Goal: Transaction & Acquisition: Purchase product/service

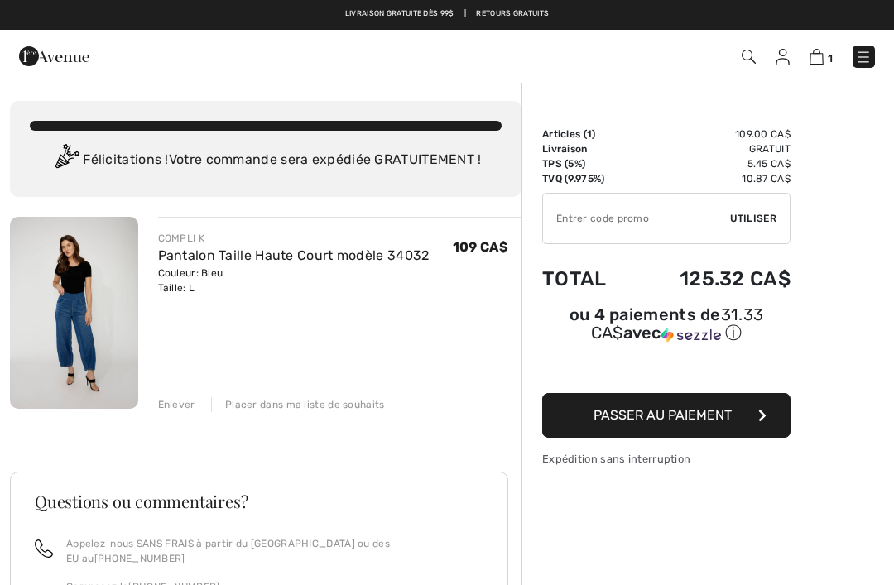
click at [780, 58] on img at bounding box center [783, 57] width 14 height 17
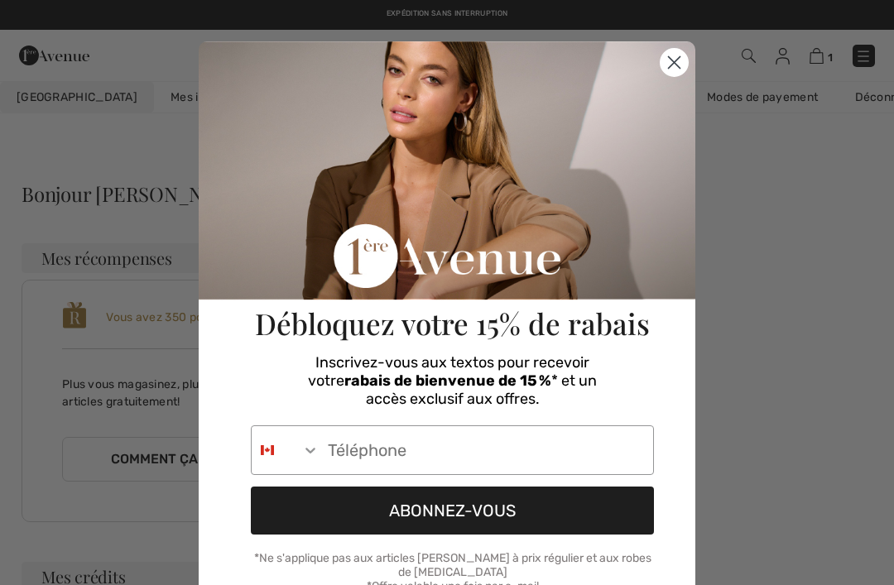
click at [668, 63] on circle "Close dialog" at bounding box center [673, 62] width 27 height 27
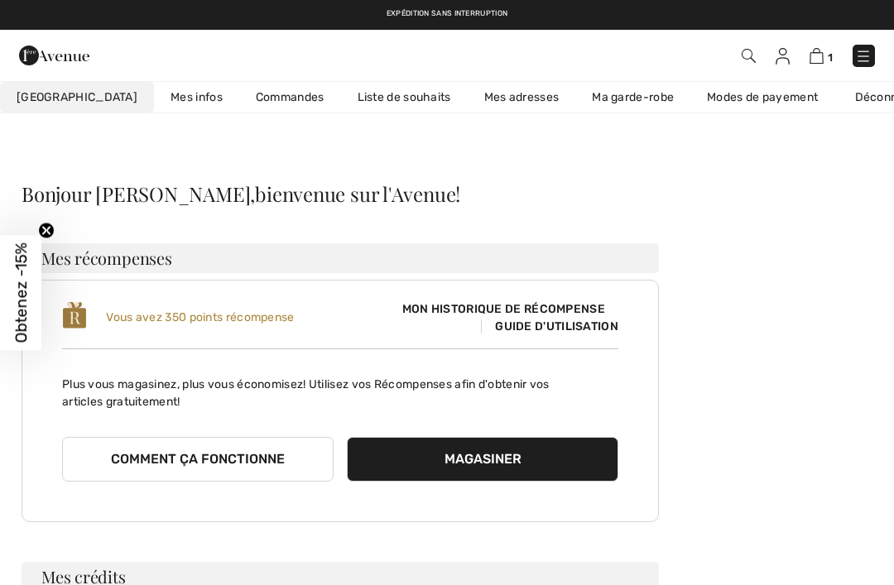
click at [805, 58] on span "1" at bounding box center [630, 56] width 489 height 22
click at [818, 60] on img at bounding box center [816, 56] width 14 height 16
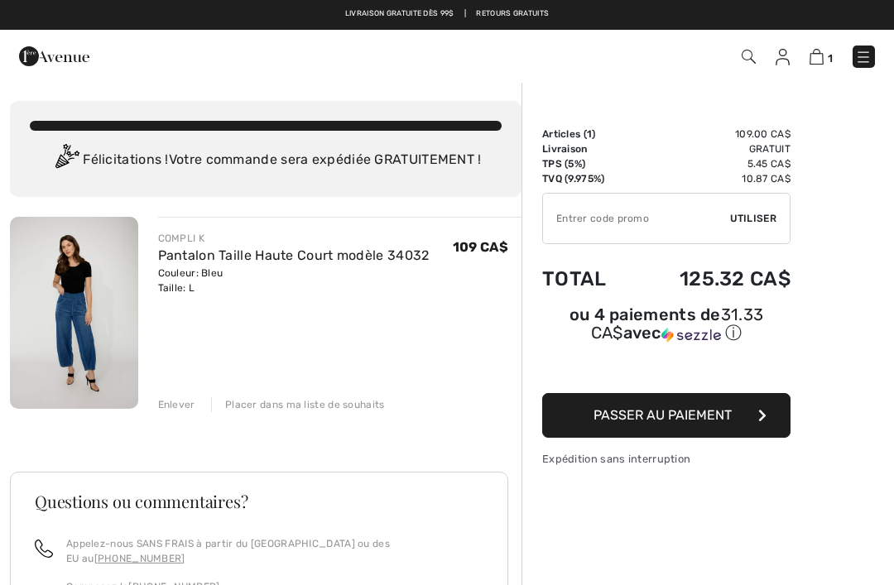
click at [660, 416] on span "Passer au paiement" at bounding box center [662, 415] width 138 height 16
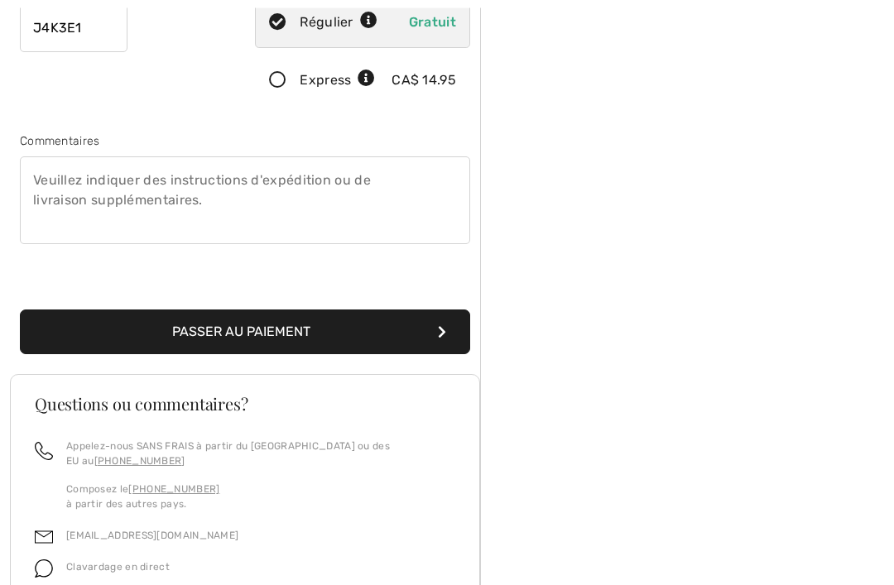
scroll to position [427, 0]
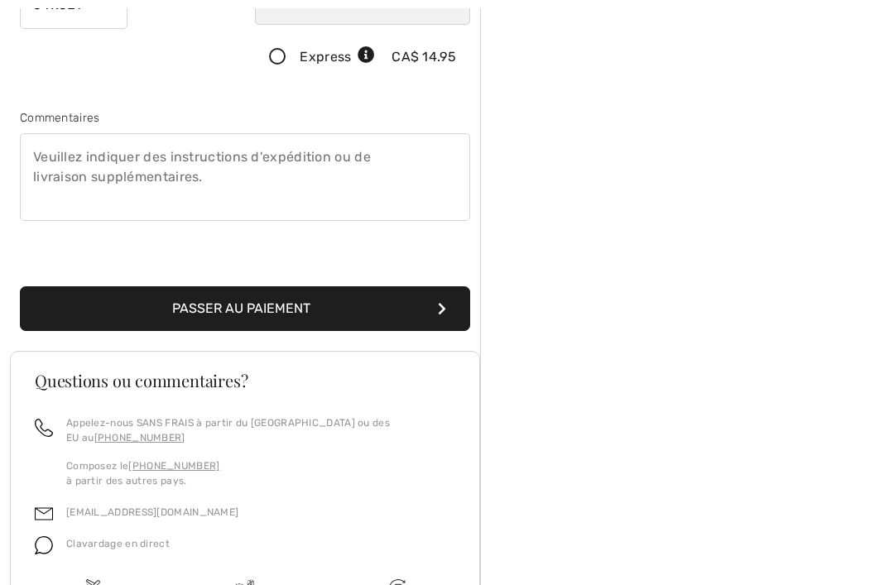
click at [233, 297] on button "Passer au paiement" at bounding box center [245, 308] width 450 height 45
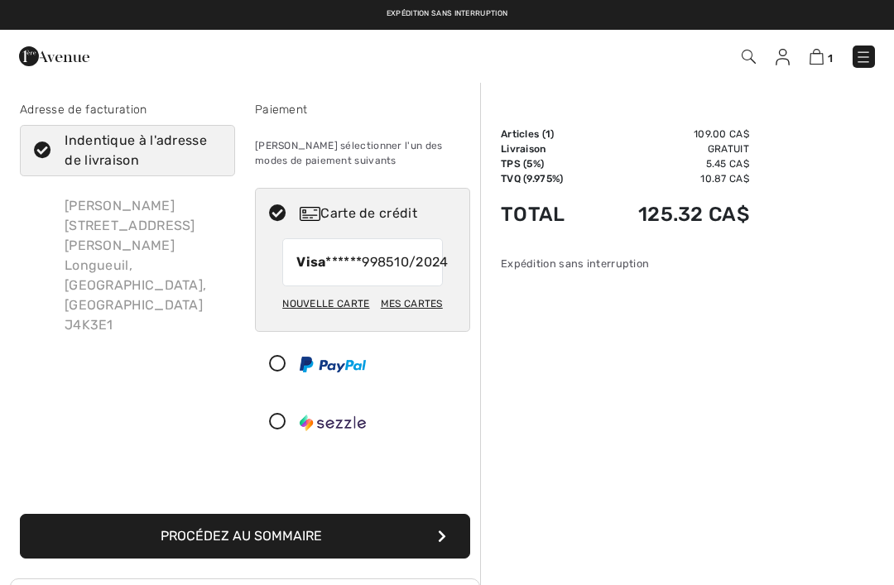
click at [247, 549] on button "Procédez au sommaire" at bounding box center [245, 536] width 450 height 45
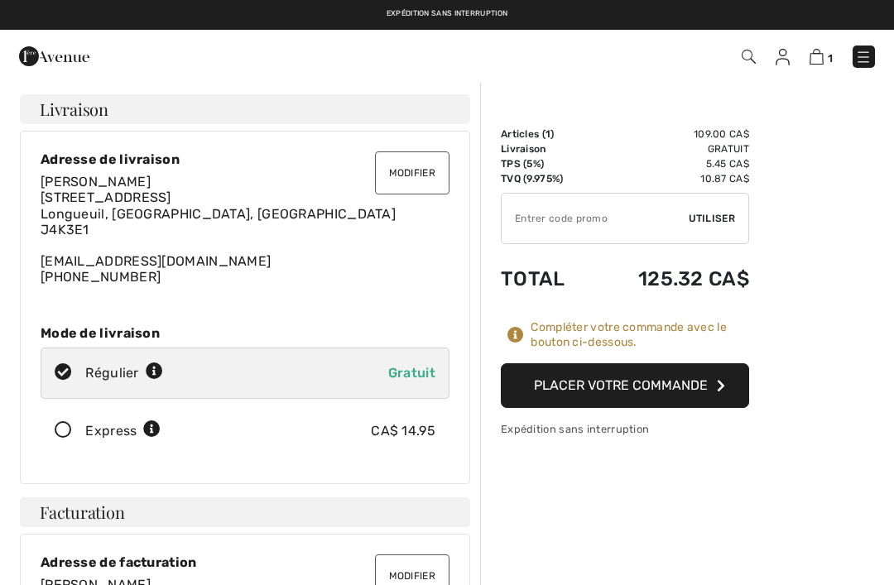
click at [626, 377] on button "Placer votre commande" at bounding box center [625, 385] width 248 height 45
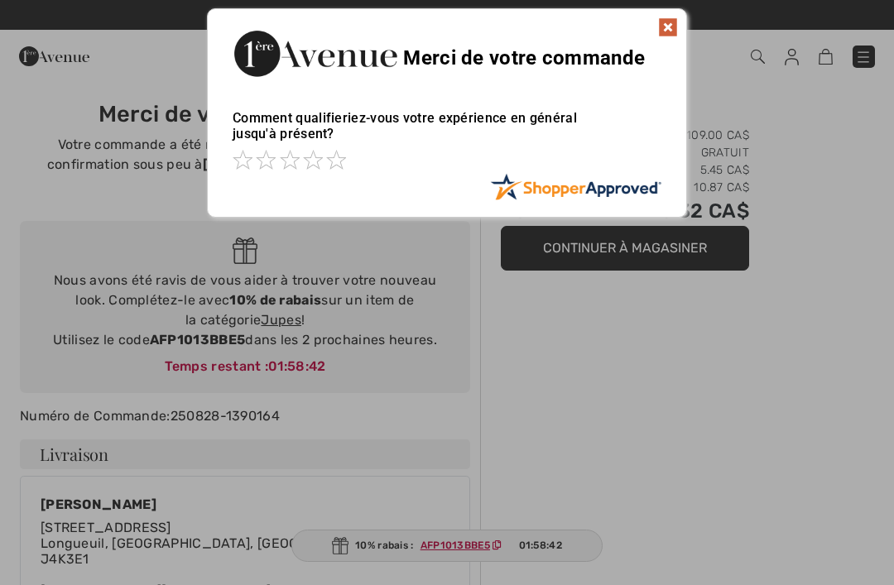
click at [662, 24] on img at bounding box center [668, 27] width 20 height 20
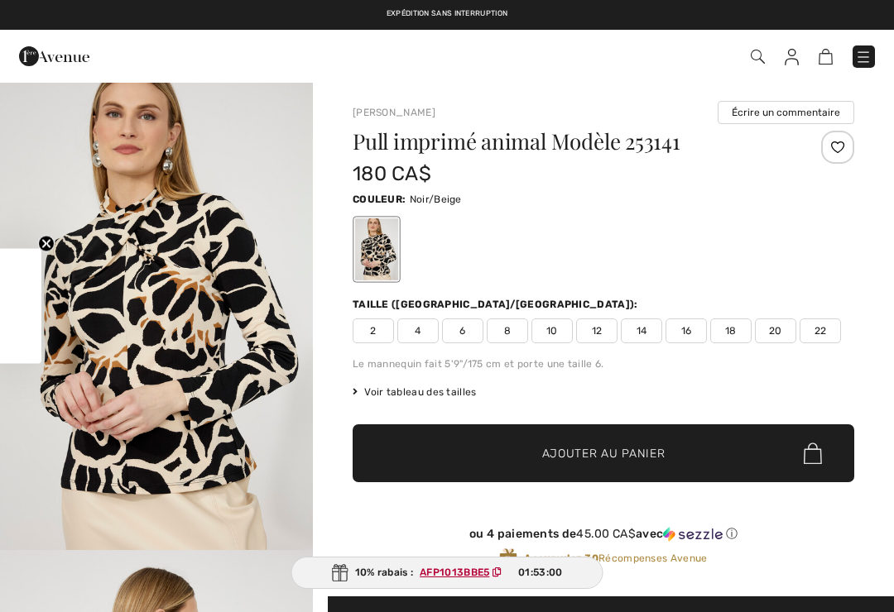
checkbox input "true"
click at [866, 57] on img at bounding box center [863, 57] width 17 height 17
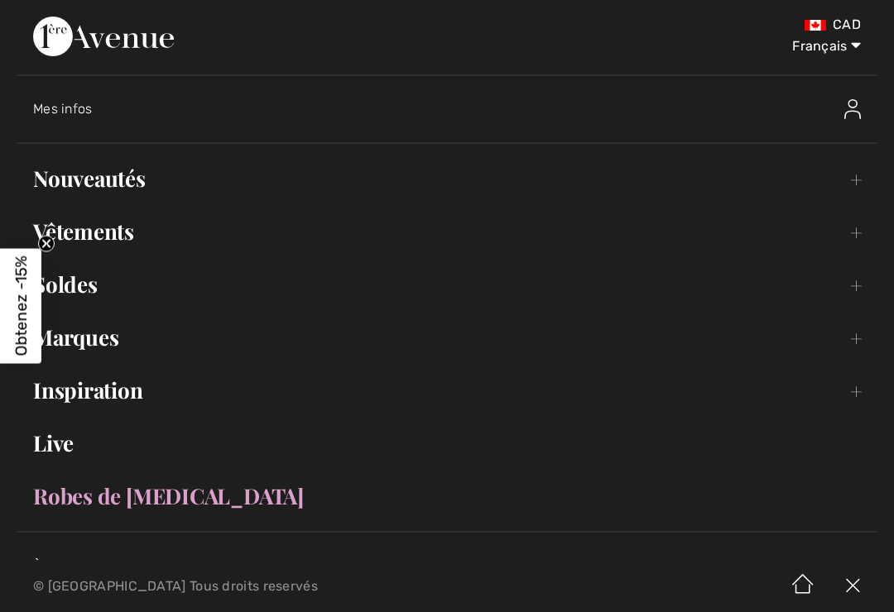
click at [71, 168] on link "Nouveautés Toggle submenu" at bounding box center [447, 179] width 861 height 36
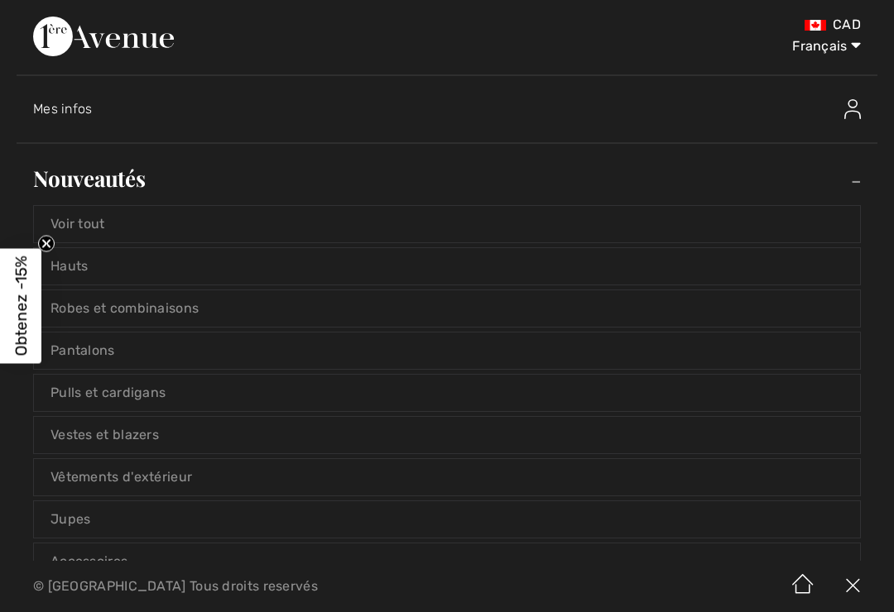
click at [76, 215] on link "Voir tout" at bounding box center [447, 224] width 826 height 36
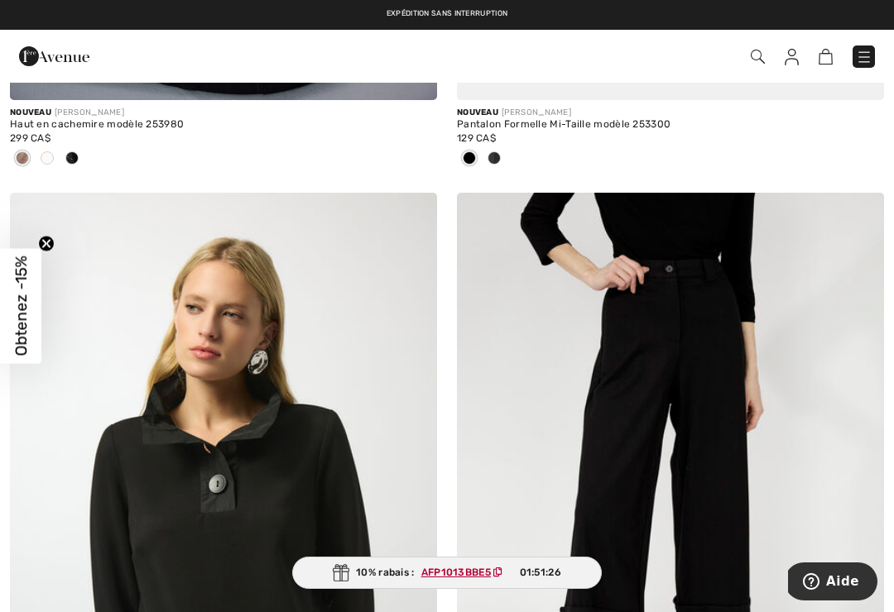
scroll to position [5186, 0]
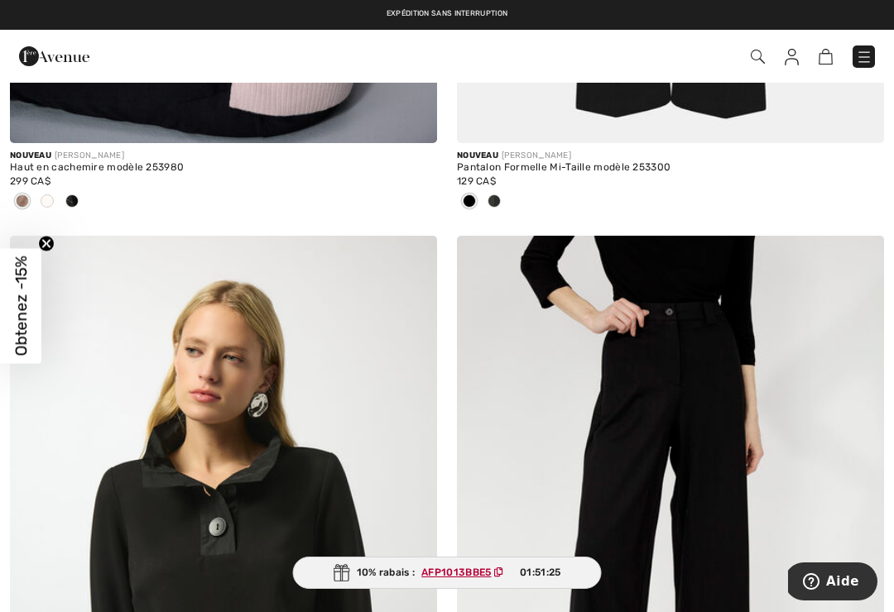
click at [57, 442] on img at bounding box center [223, 556] width 427 height 641
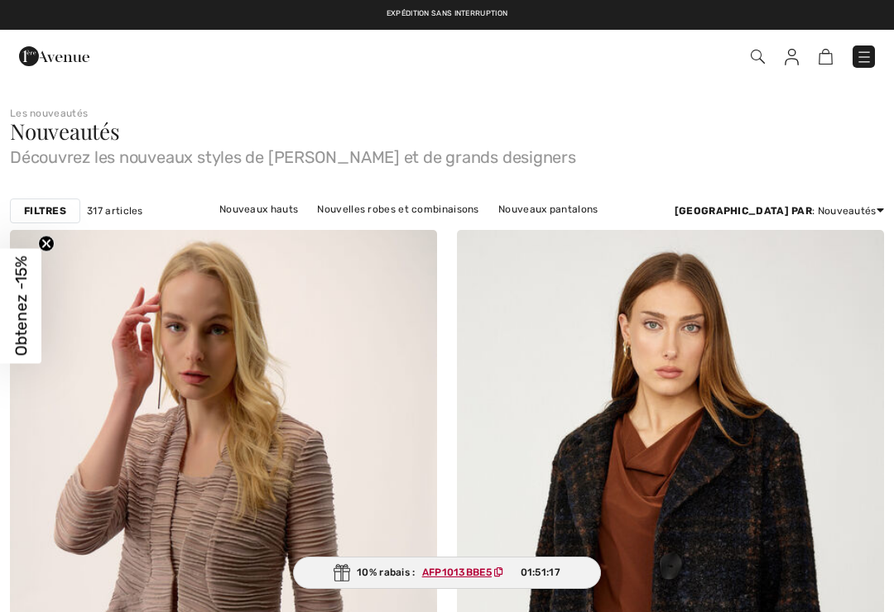
checkbox input "true"
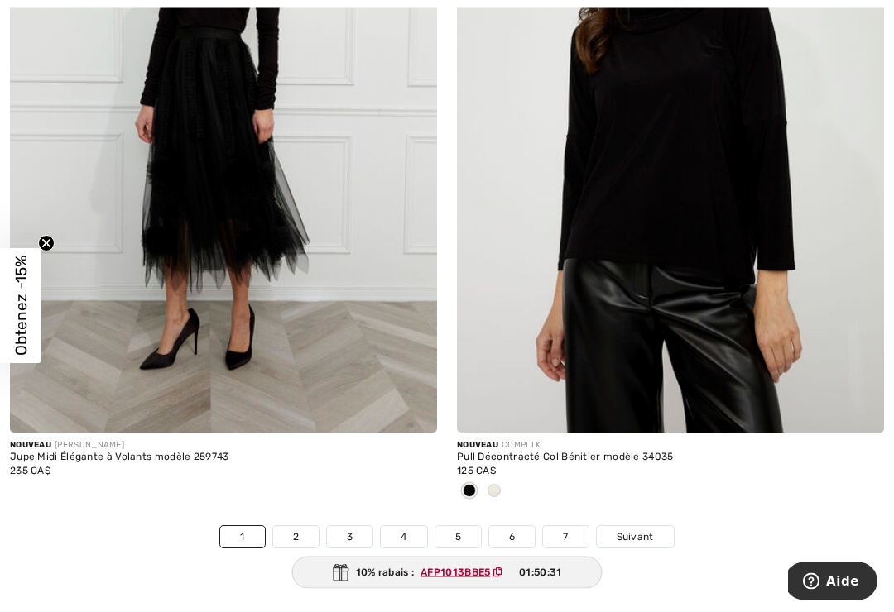
scroll to position [13022, 0]
click at [643, 529] on span "Suivant" at bounding box center [635, 536] width 37 height 15
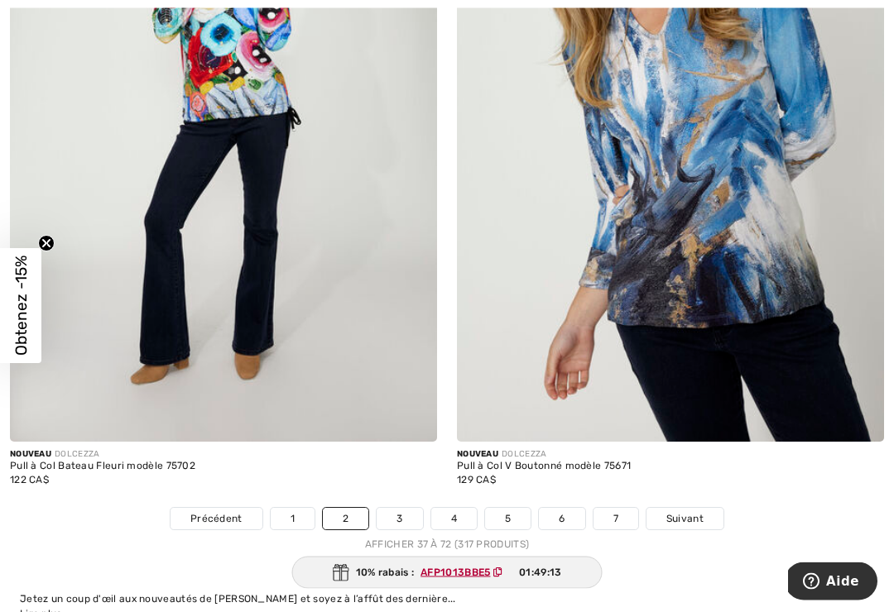
scroll to position [12957, 0]
click at [688, 512] on span "Suivant" at bounding box center [684, 519] width 37 height 15
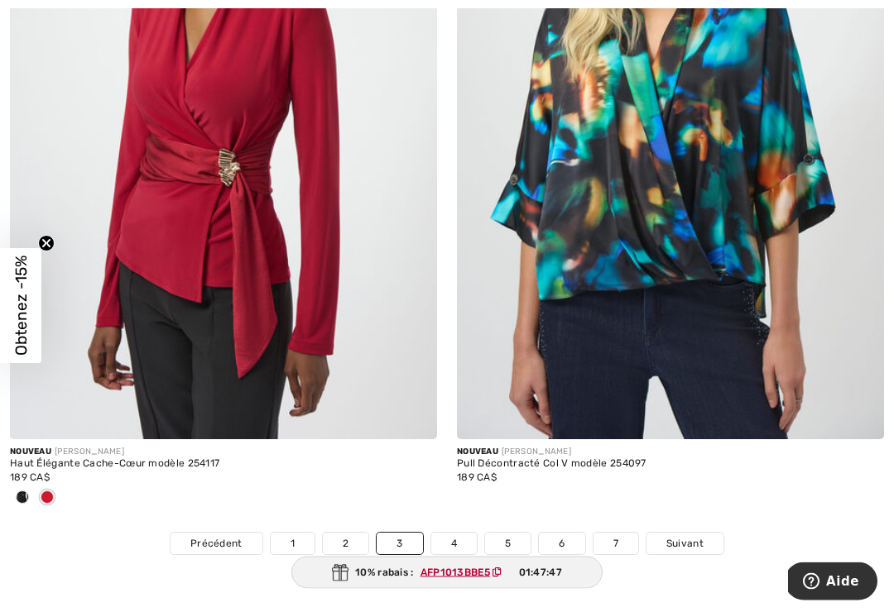
scroll to position [12832, 0]
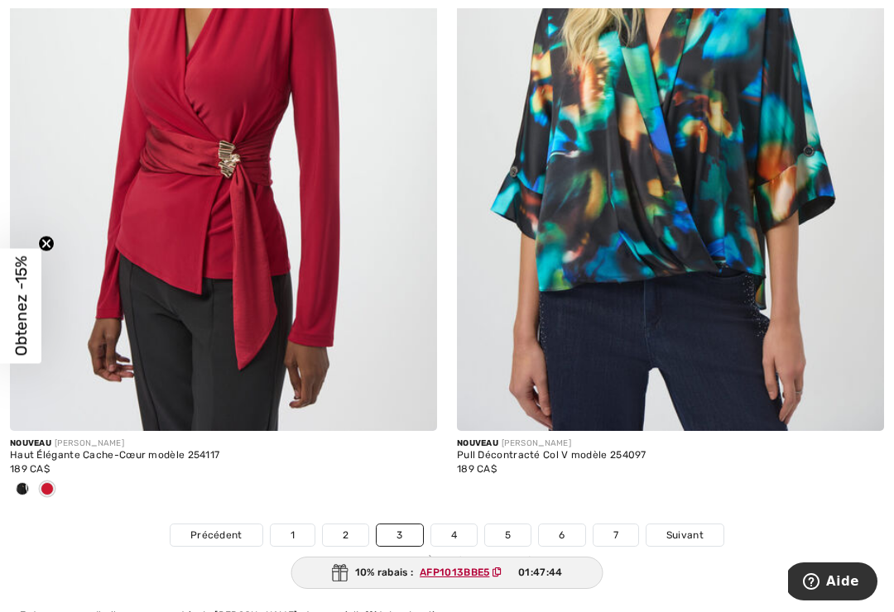
click at [692, 528] on span "Suivant" at bounding box center [684, 535] width 37 height 15
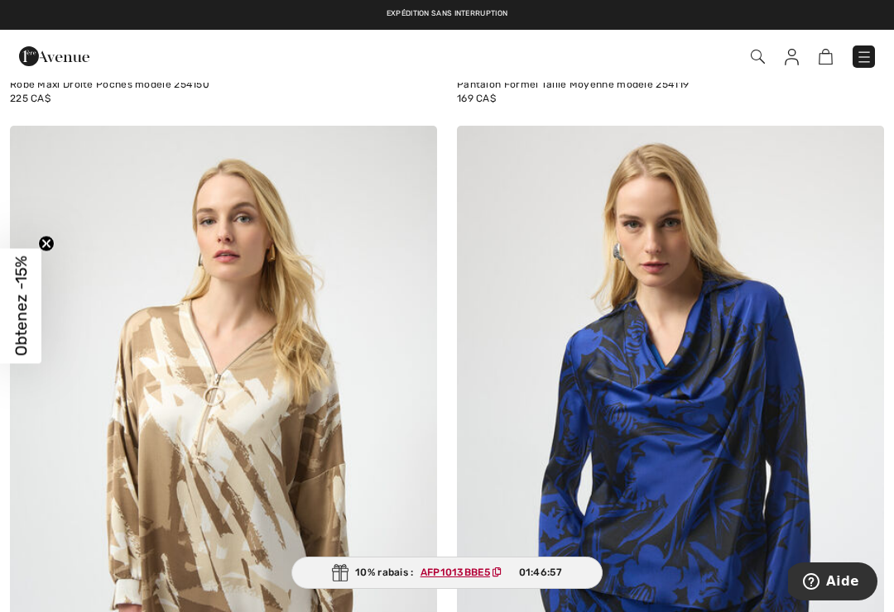
scroll to position [11762, 0]
